Goal: Find specific page/section: Find specific page/section

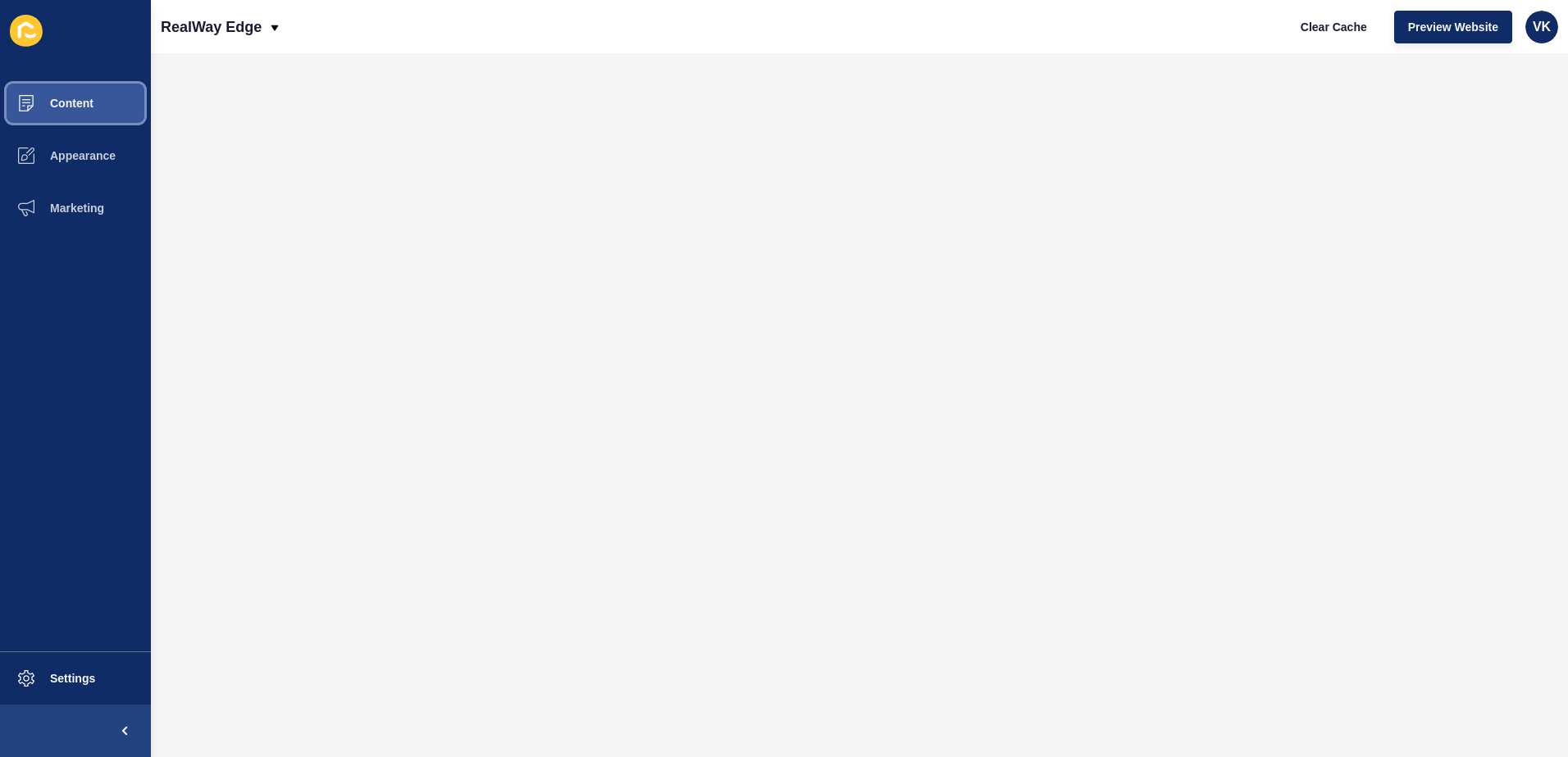
click at [79, 104] on span "Content" at bounding box center [45, 103] width 96 height 13
click at [54, 102] on span "Content" at bounding box center [45, 103] width 96 height 13
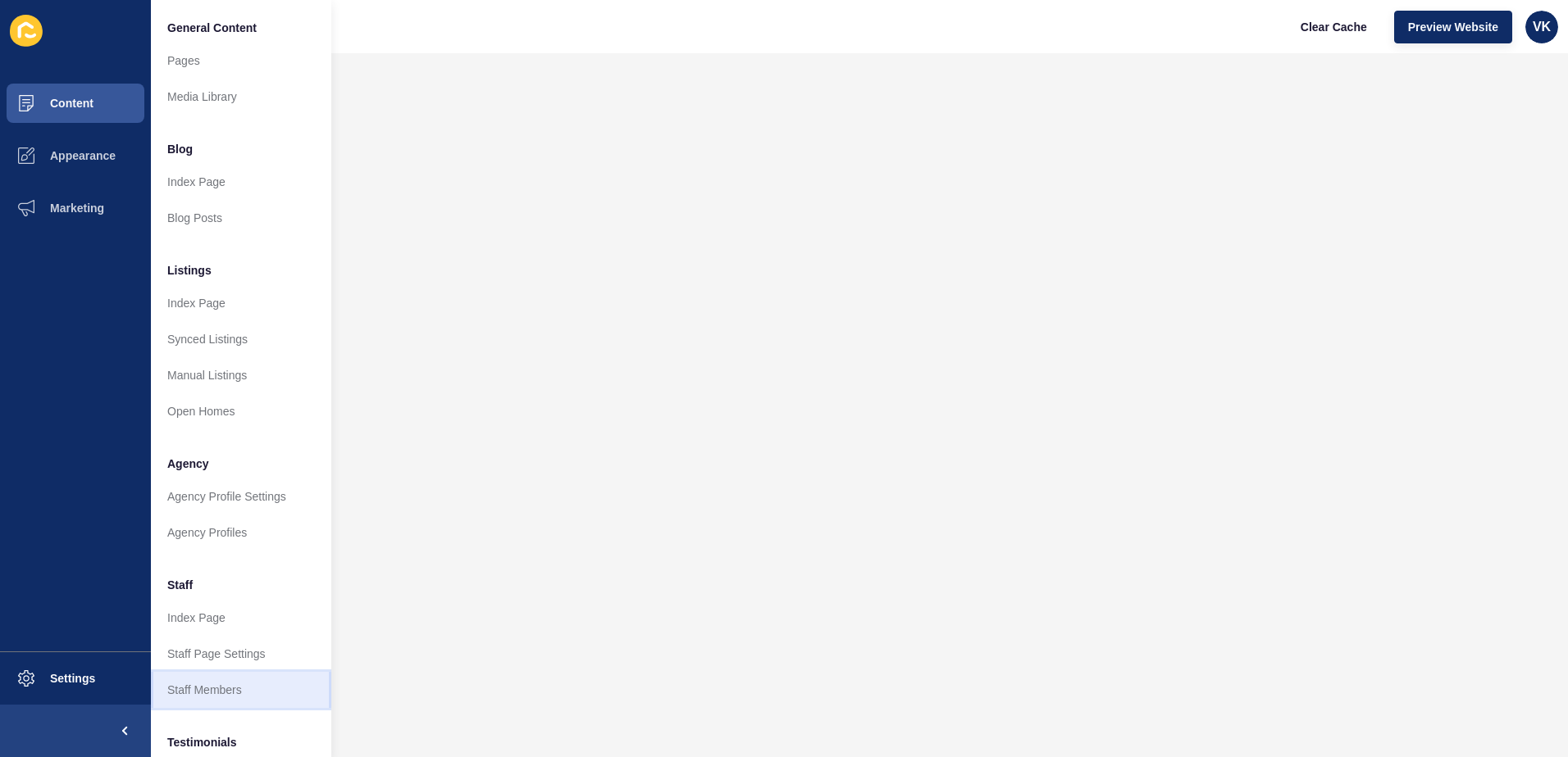
click at [229, 691] on link "Staff Members" at bounding box center [241, 690] width 180 height 36
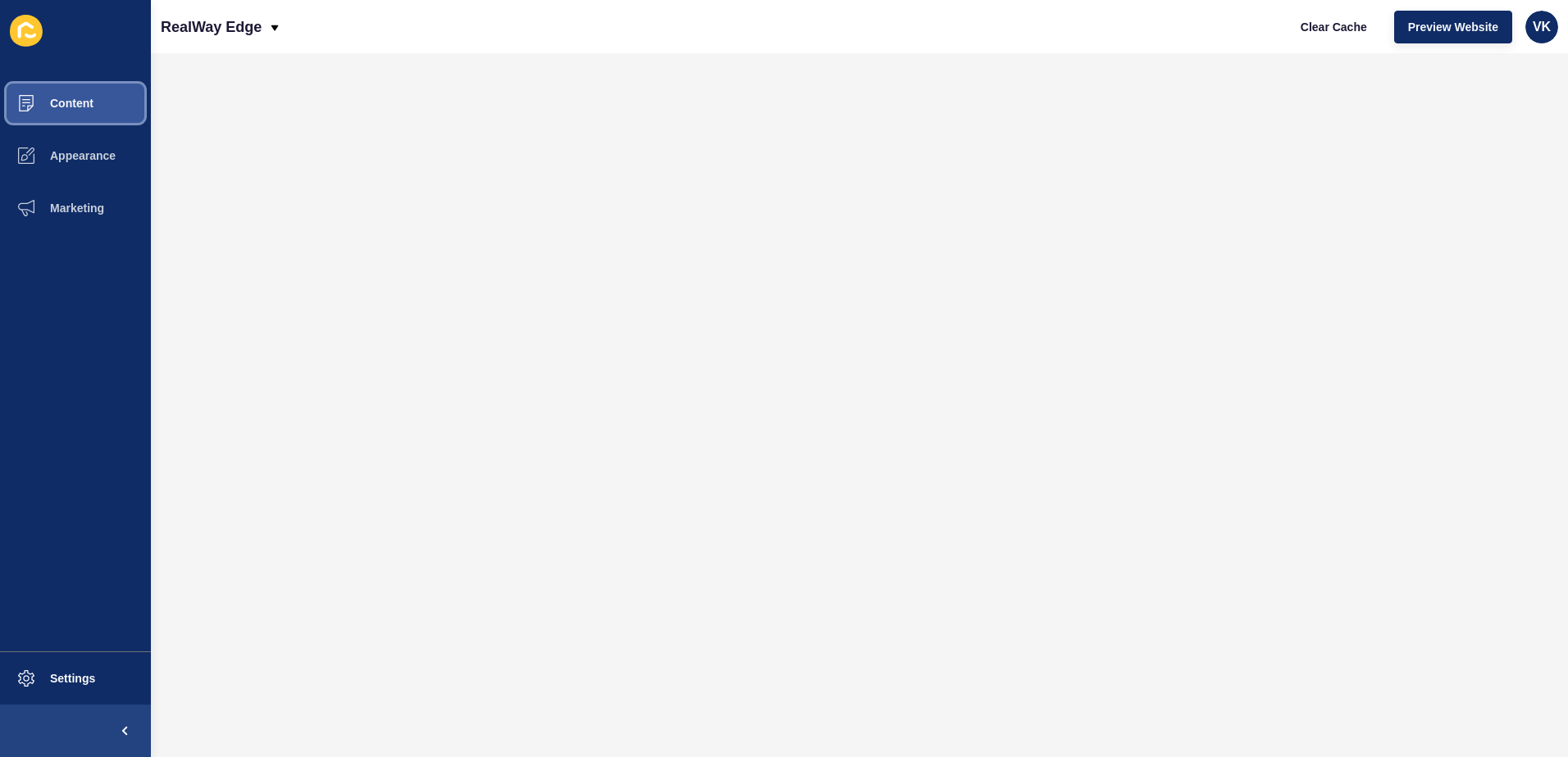
click at [83, 102] on span "Content" at bounding box center [45, 103] width 96 height 13
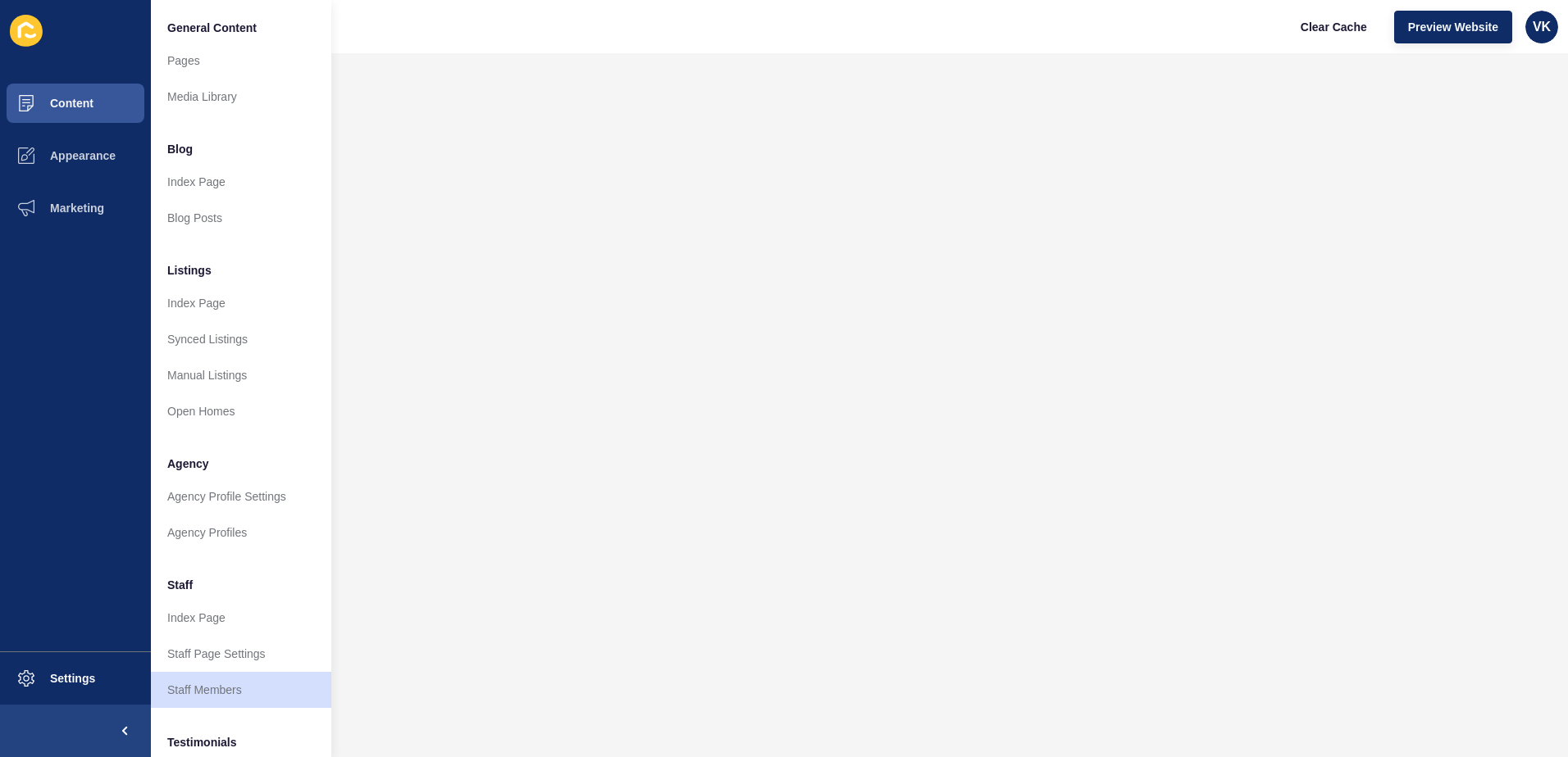
click at [649, 46] on div "RealWay Edge Clear Cache Preview Website VK" at bounding box center [860, 27] width 1417 height 54
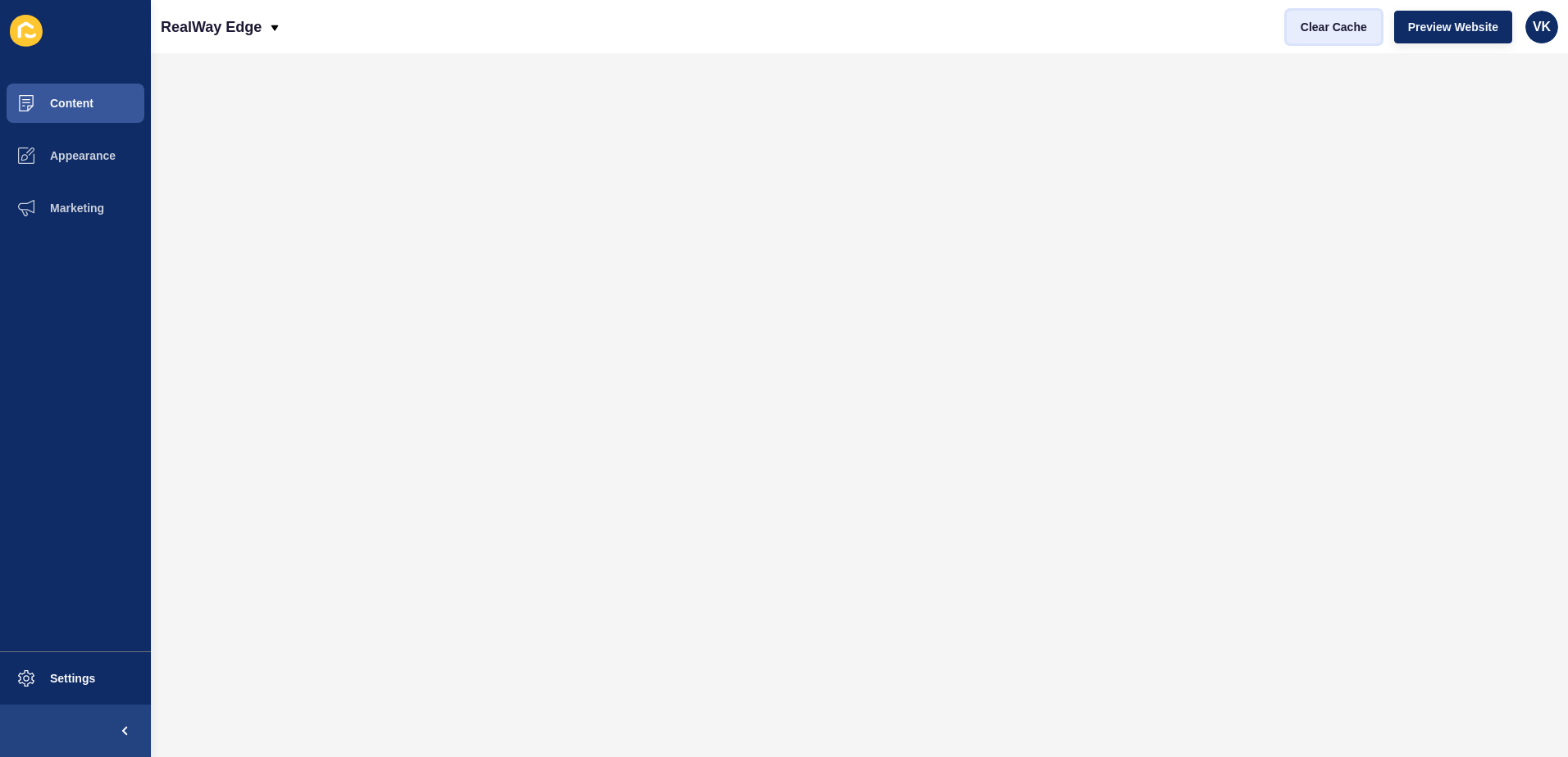
click at [1357, 25] on span "Clear Cache" at bounding box center [1333, 27] width 66 height 16
click at [89, 100] on span "Content" at bounding box center [45, 103] width 96 height 13
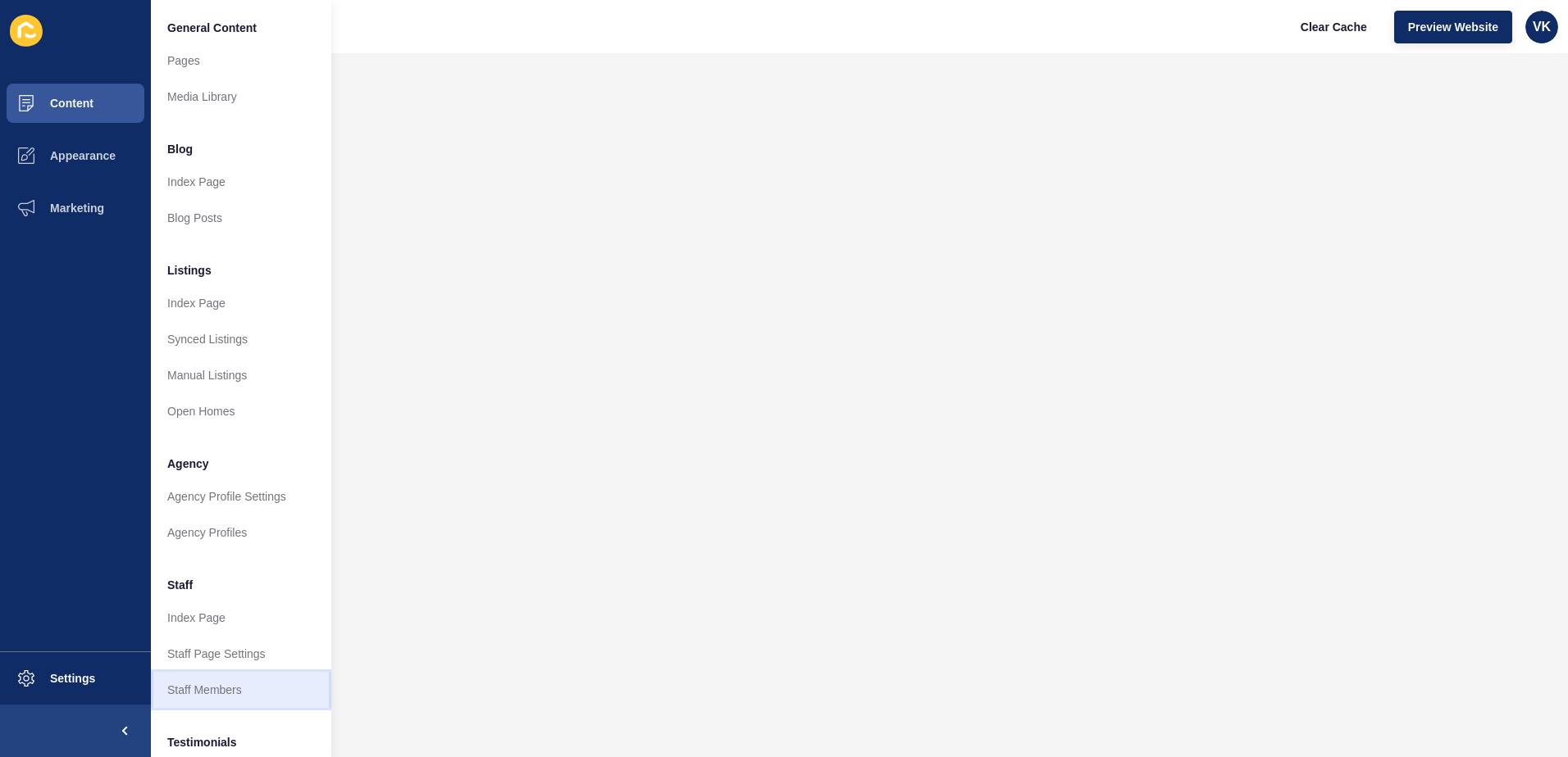
click at [210, 690] on link "Staff Members" at bounding box center [241, 690] width 180 height 36
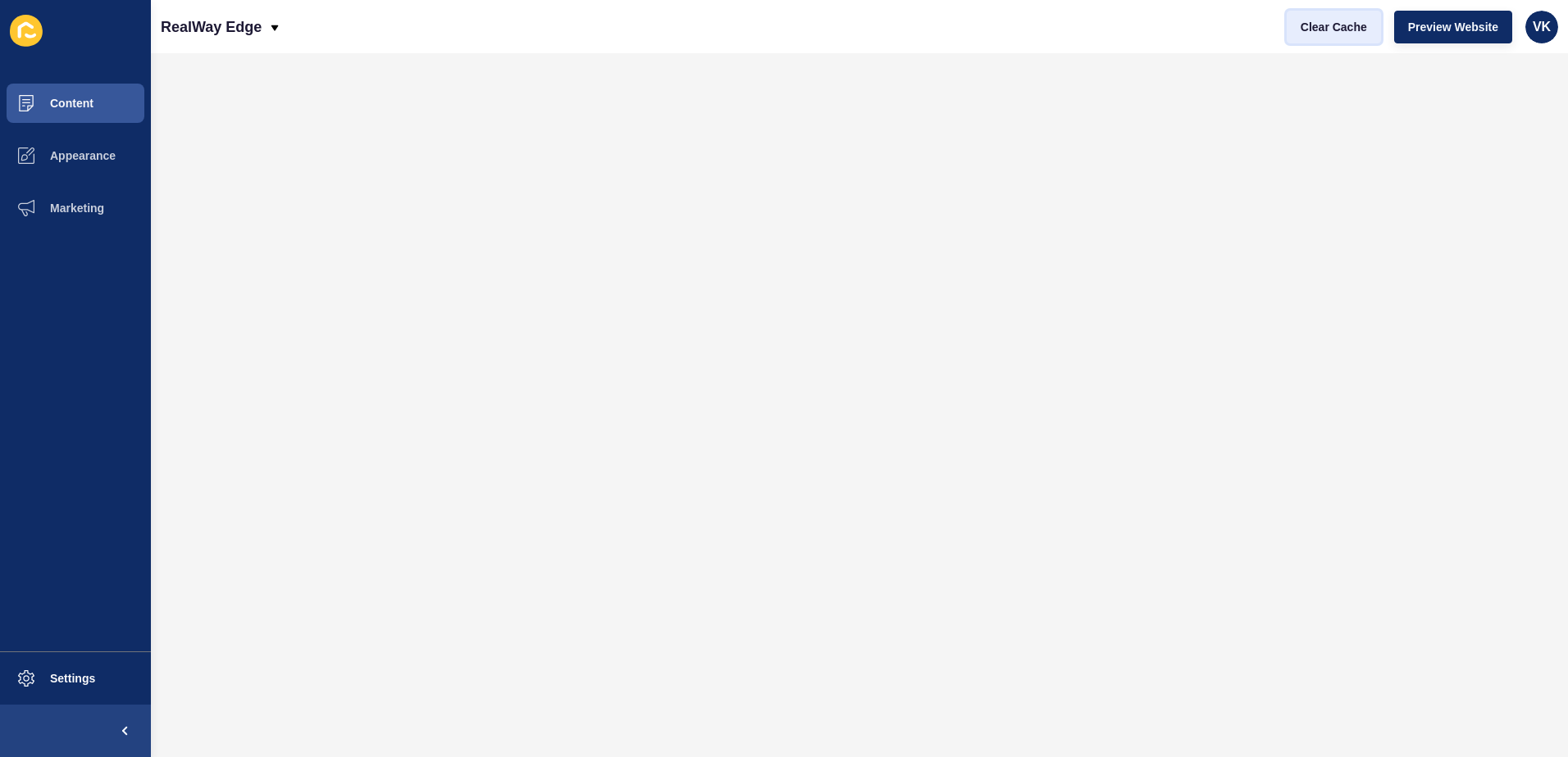
click at [1357, 31] on span "Clear Cache" at bounding box center [1333, 27] width 66 height 16
click at [86, 105] on span "Content" at bounding box center [45, 103] width 96 height 13
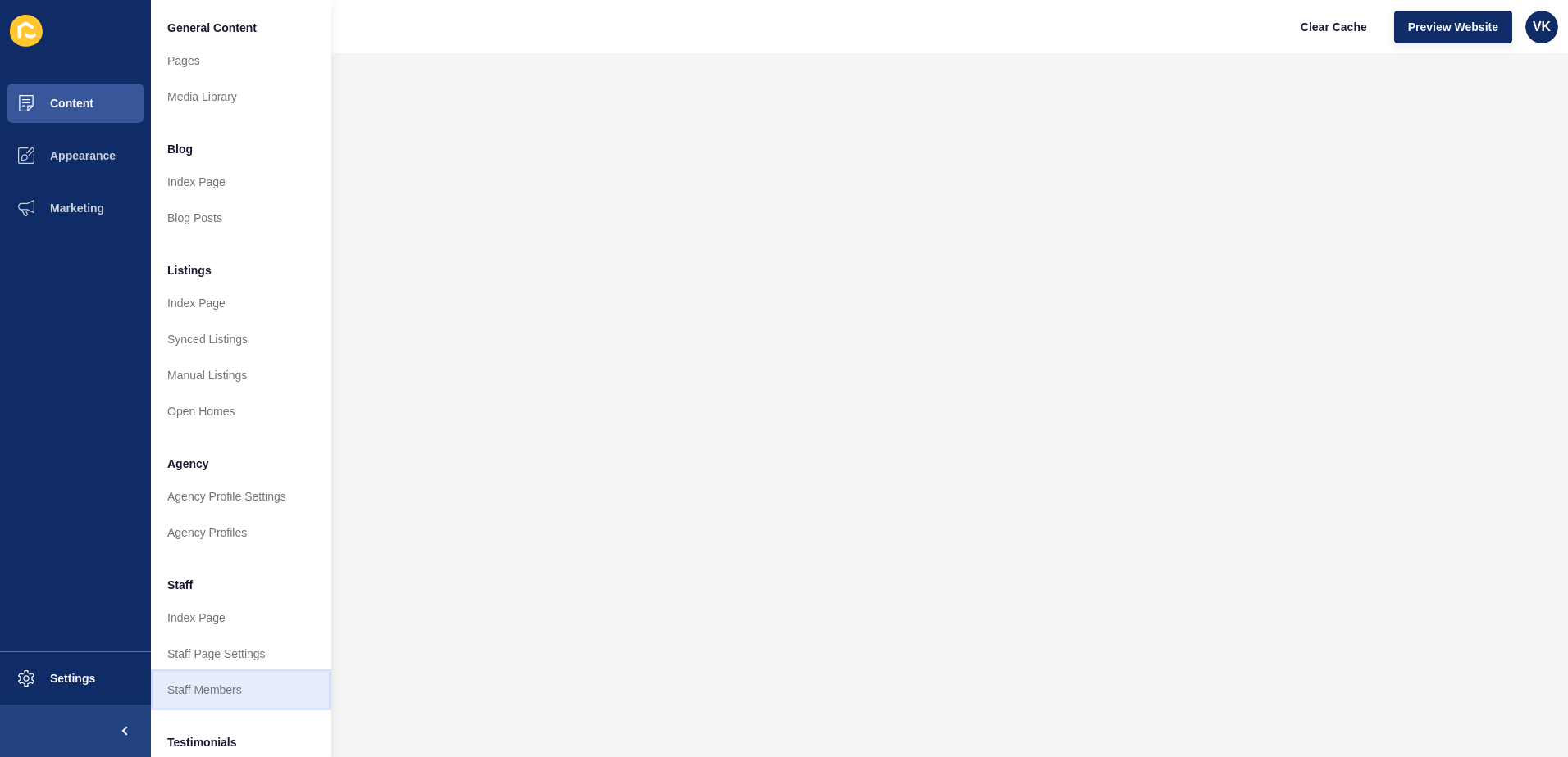
click at [218, 682] on link "Staff Members" at bounding box center [241, 690] width 180 height 36
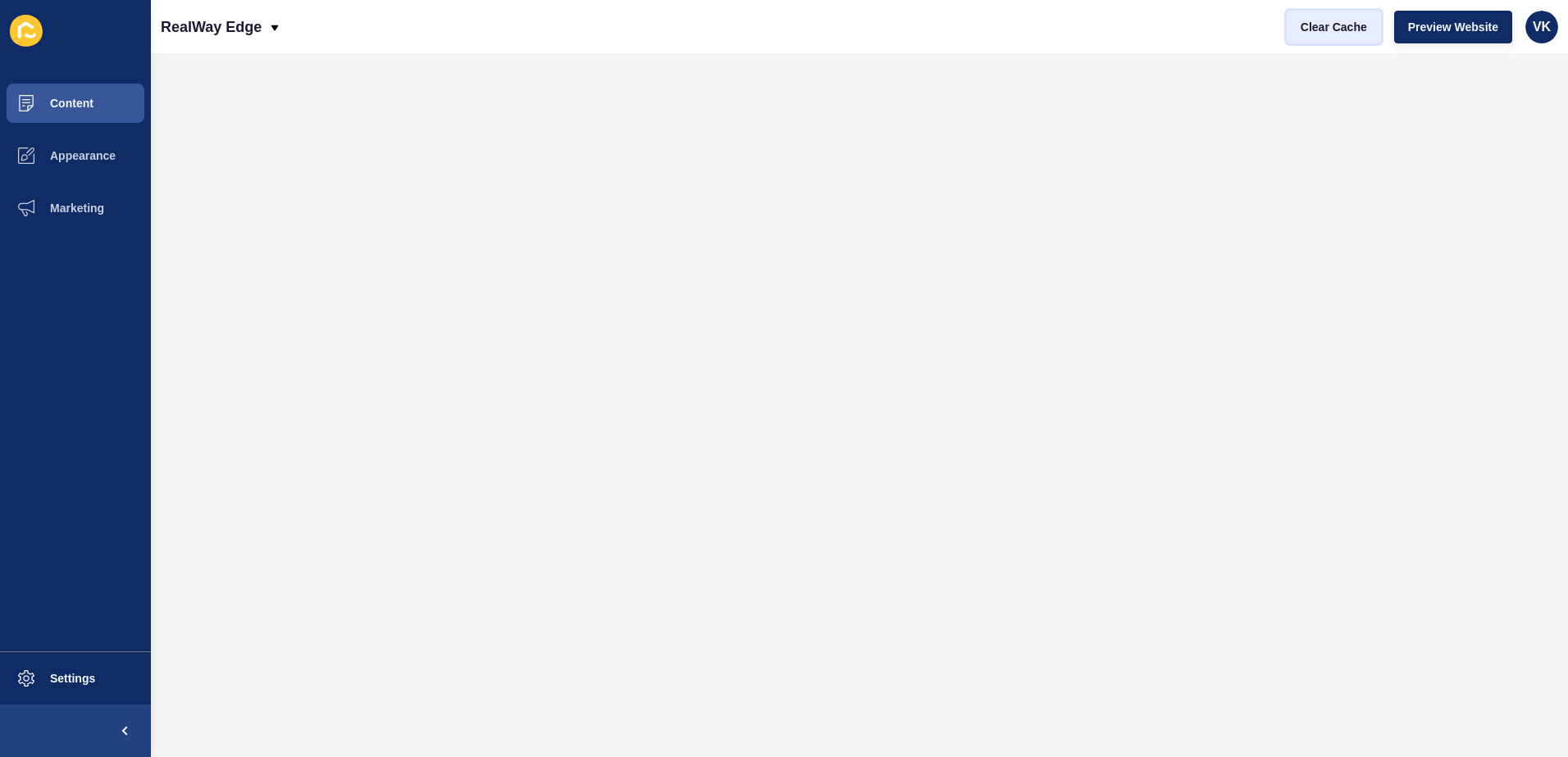
click at [1333, 26] on span "Clear Cache" at bounding box center [1333, 27] width 66 height 16
click at [84, 103] on span "Content" at bounding box center [45, 103] width 96 height 13
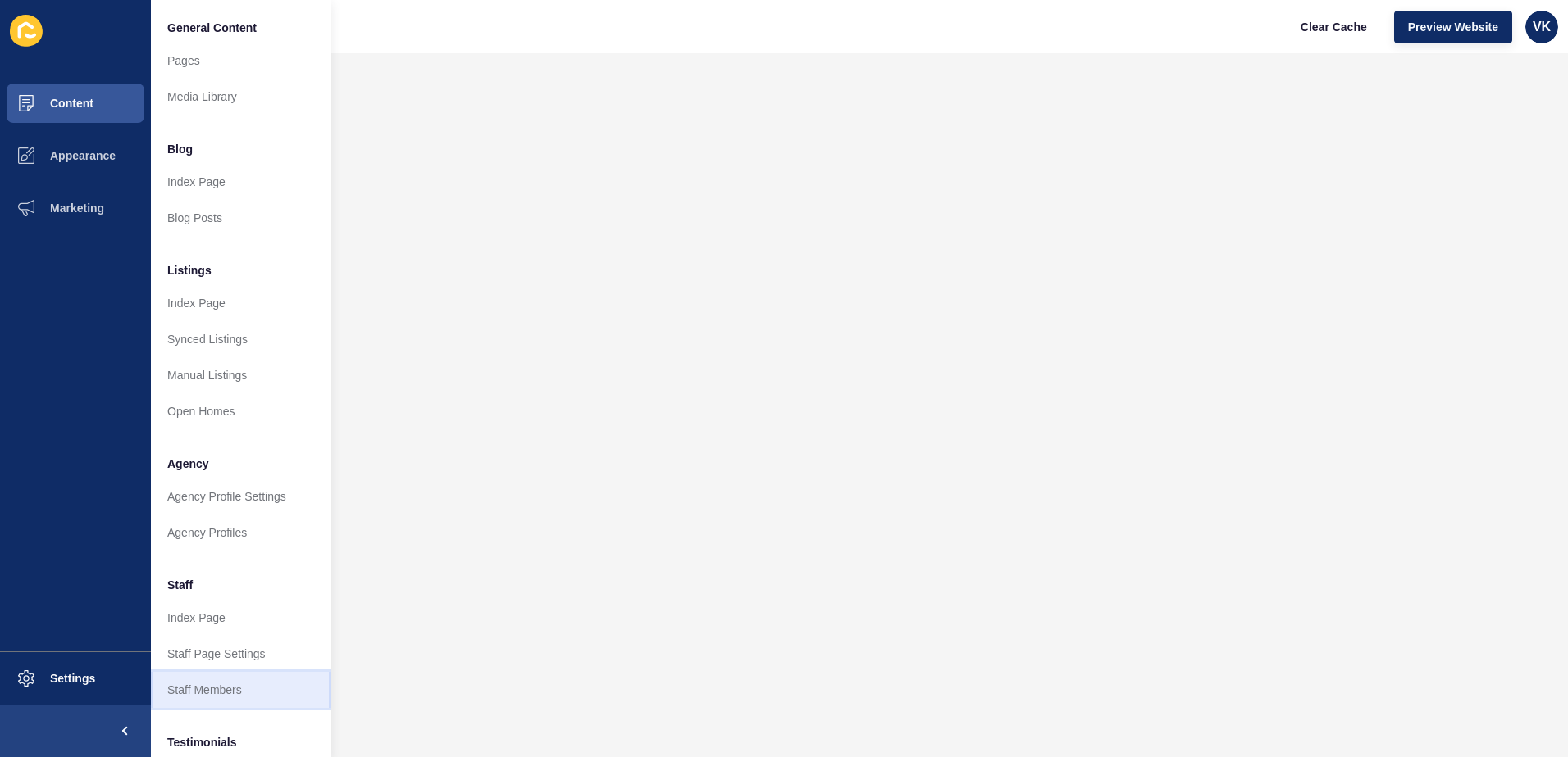
click at [206, 694] on link "Staff Members" at bounding box center [241, 690] width 180 height 36
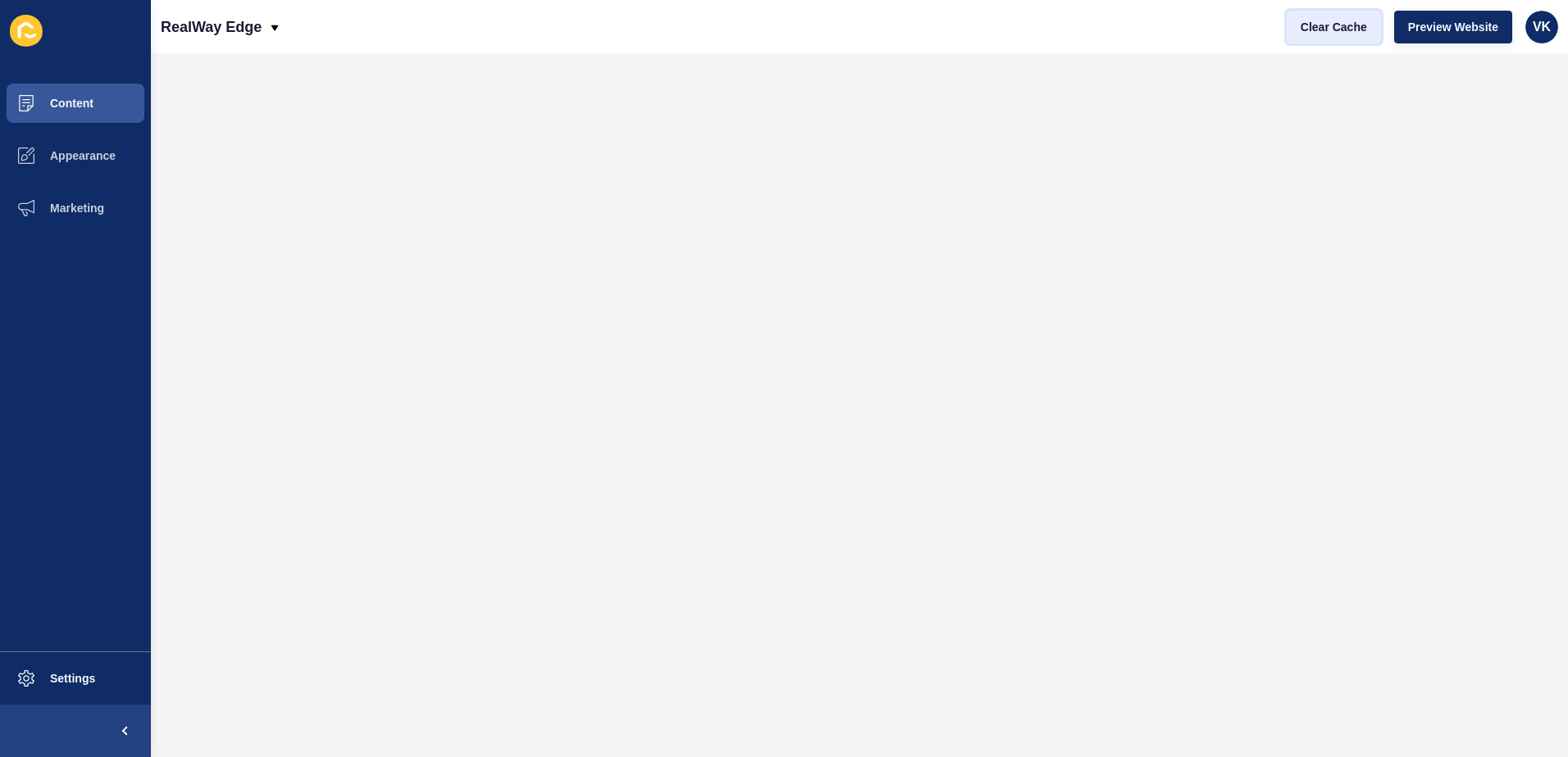
click at [1337, 30] on span "Clear Cache" at bounding box center [1333, 27] width 66 height 16
click at [63, 102] on span "Content" at bounding box center [45, 103] width 96 height 13
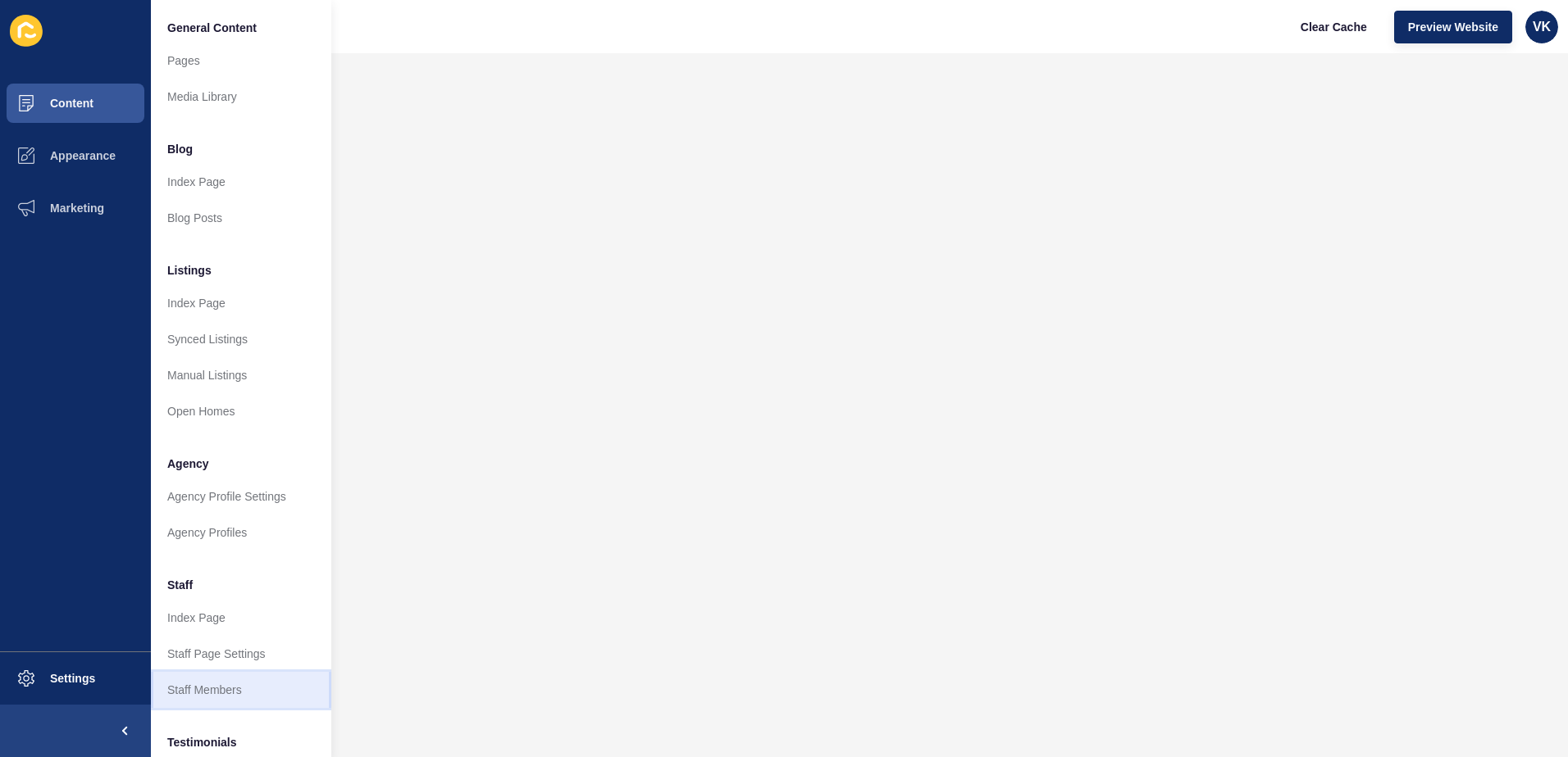
click at [229, 688] on link "Staff Members" at bounding box center [241, 690] width 180 height 36
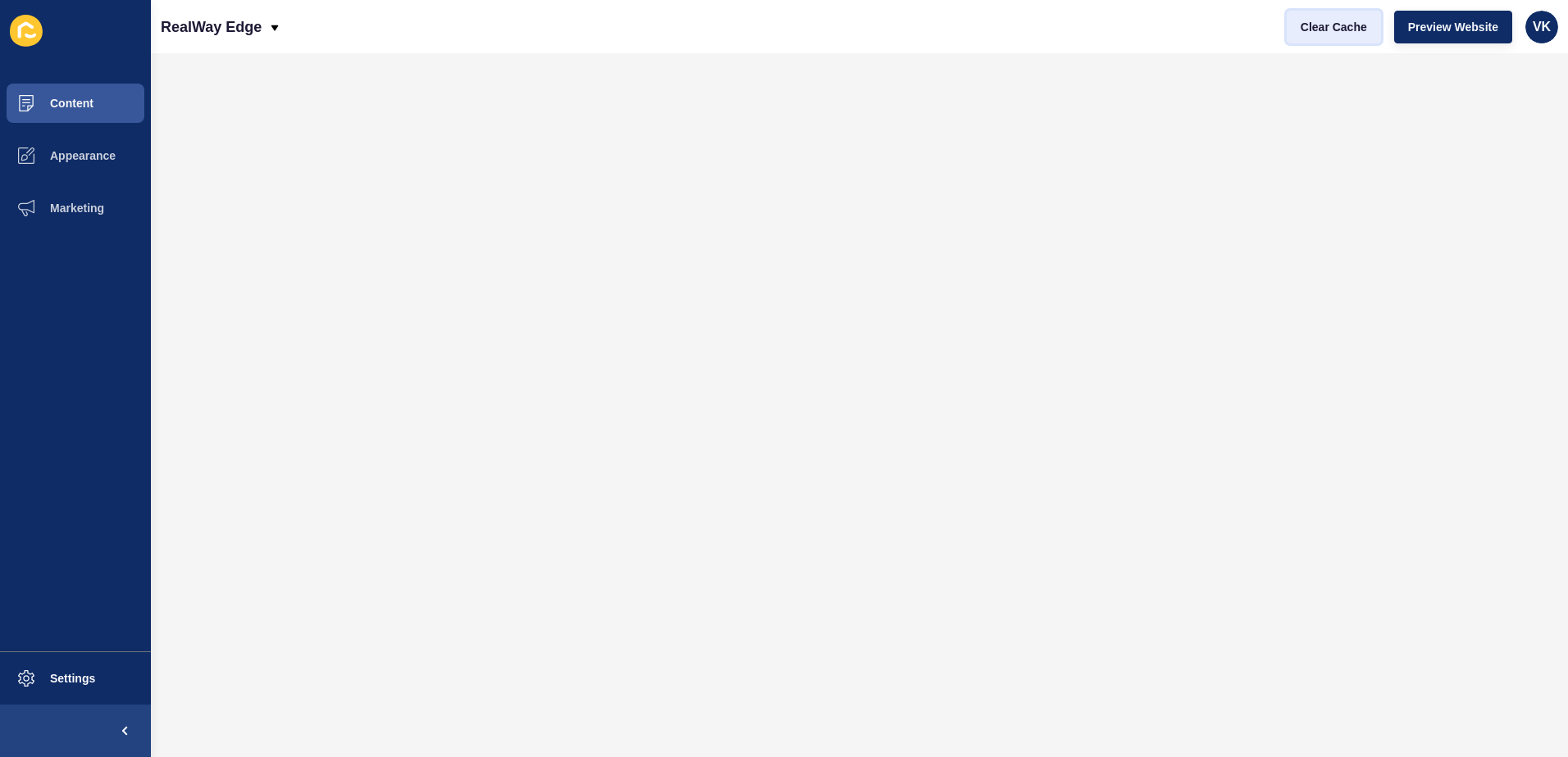
click at [1334, 30] on span "Clear Cache" at bounding box center [1333, 27] width 66 height 16
click at [78, 107] on span "Content" at bounding box center [45, 103] width 96 height 13
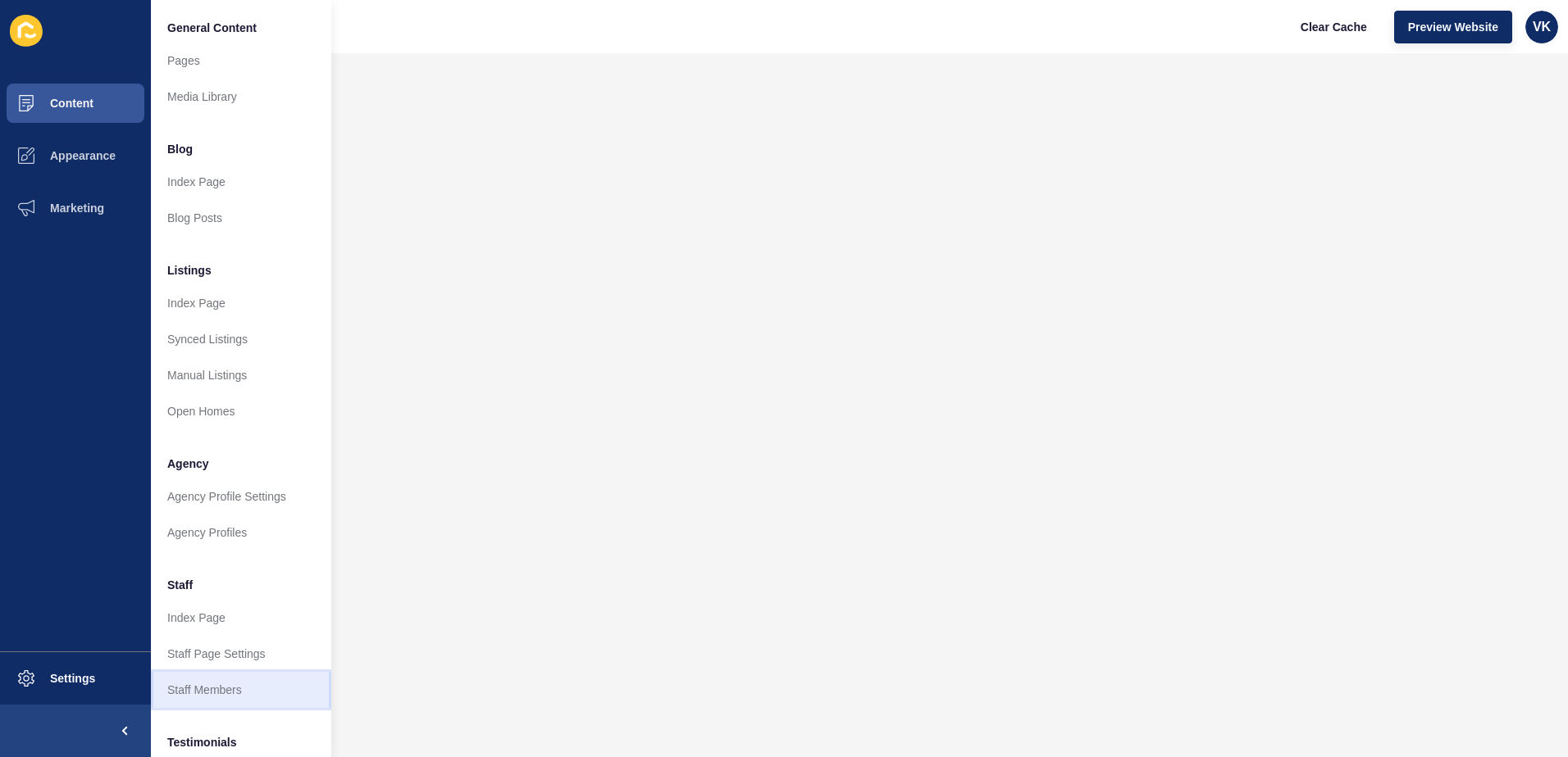
click at [232, 688] on link "Staff Members" at bounding box center [241, 690] width 180 height 36
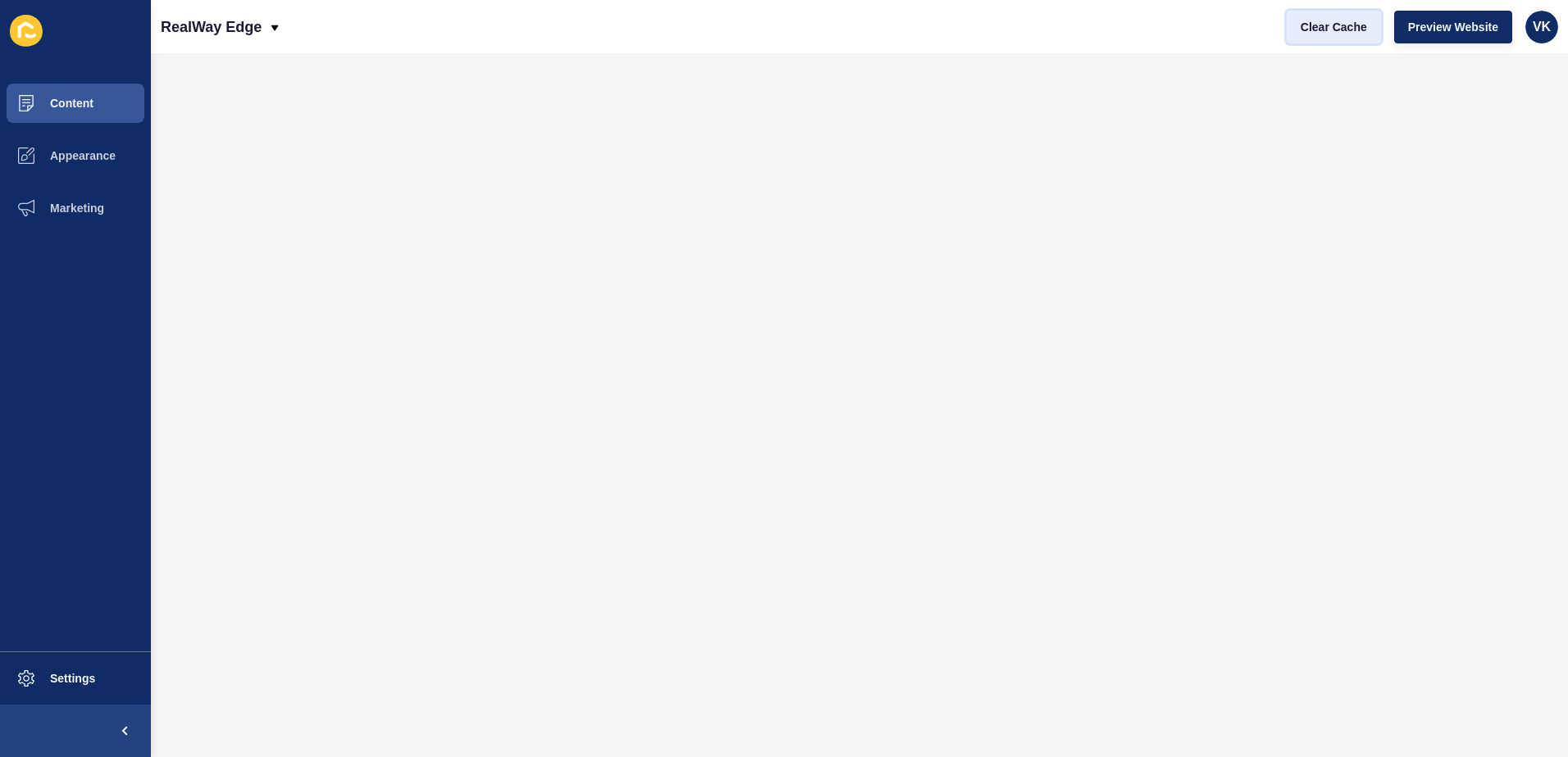
click at [1352, 27] on span "Clear Cache" at bounding box center [1333, 27] width 66 height 16
